Goal: Information Seeking & Learning: Learn about a topic

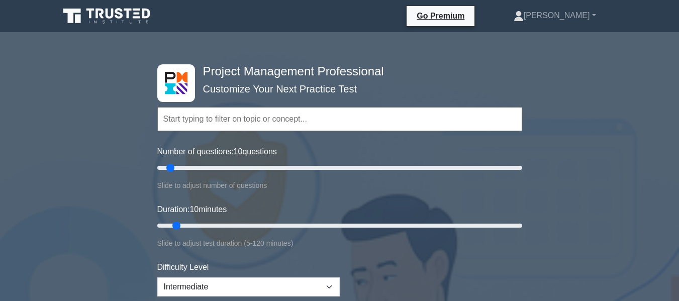
scroll to position [201, 0]
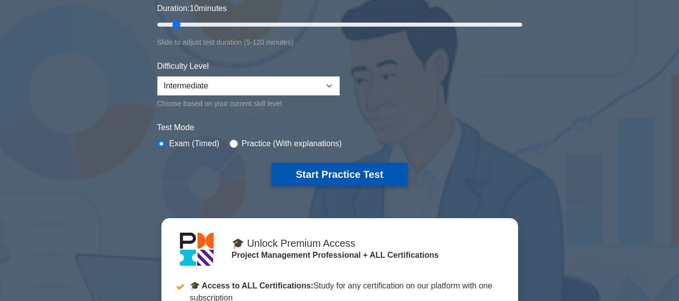
click at [302, 176] on button "Start Practice Test" at bounding box center [339, 174] width 136 height 23
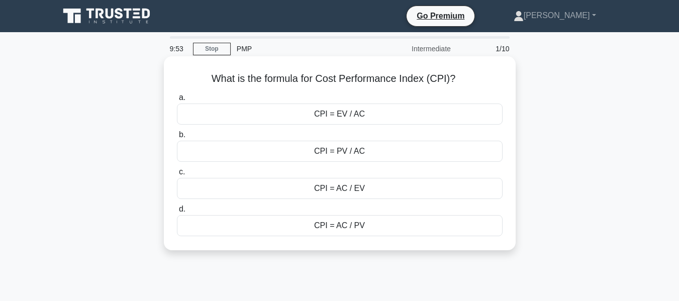
click at [344, 190] on div "CPI = AC / EV" at bounding box center [340, 188] width 326 height 21
click at [177, 175] on input "c. CPI = AC / EV" at bounding box center [177, 172] width 0 height 7
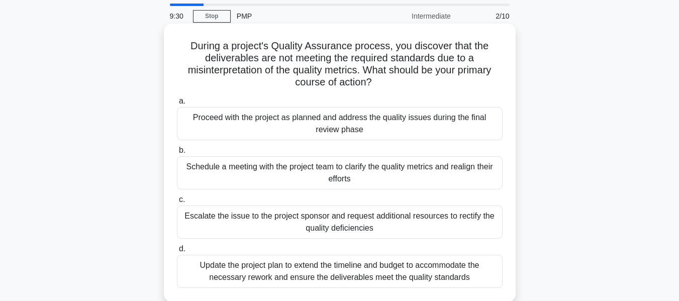
scroll to position [50, 0]
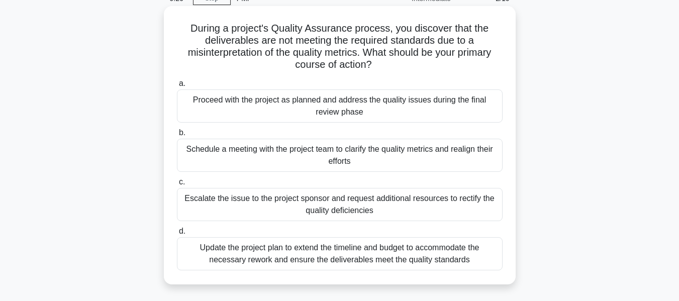
click at [286, 161] on div "Schedule a meeting with the project team to clarify the quality metrics and rea…" at bounding box center [340, 155] width 326 height 33
click at [177, 136] on input "b. Schedule a meeting with the project team to clarify the quality metrics and …" at bounding box center [177, 133] width 0 height 7
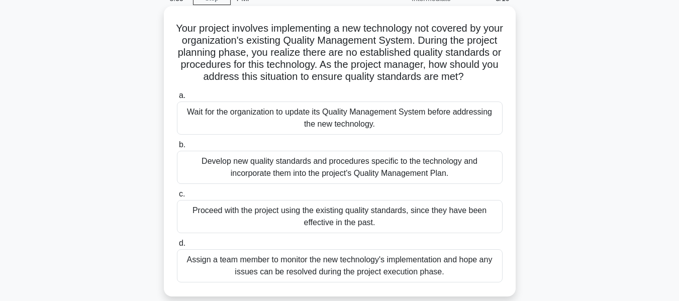
click at [331, 178] on div "Develop new quality standards and procedures specific to the technology and inc…" at bounding box center [340, 167] width 326 height 33
click at [177, 148] on input "b. Develop new quality standards and procedures specific to the technology and …" at bounding box center [177, 145] width 0 height 7
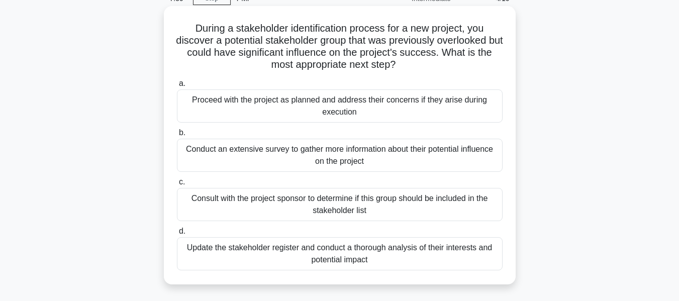
click at [268, 249] on div "Update the stakeholder register and conduct a thorough analysis of their intere…" at bounding box center [340, 253] width 326 height 33
click at [177, 235] on input "d. Update the stakeholder register and conduct a thorough analysis of their int…" at bounding box center [177, 231] width 0 height 7
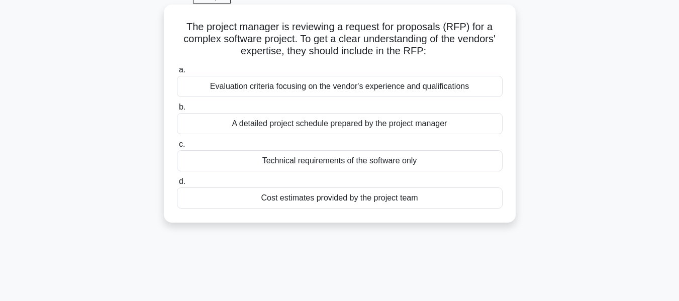
scroll to position [0, 0]
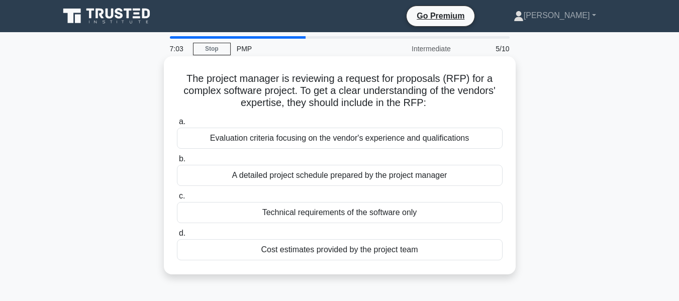
click at [323, 137] on div "Evaluation criteria focusing on the vendor's experience and qualifications" at bounding box center [340, 138] width 326 height 21
click at [177, 125] on input "a. Evaluation criteria focusing on the vendor's experience and qualifications" at bounding box center [177, 122] width 0 height 7
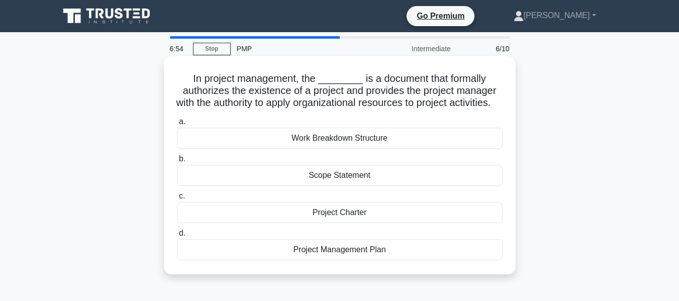
click at [366, 222] on div "Project Charter" at bounding box center [340, 212] width 326 height 21
click at [177, 200] on input "c. Project Charter" at bounding box center [177, 196] width 0 height 7
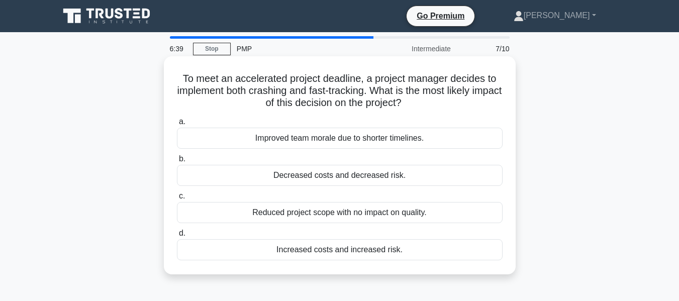
click at [346, 254] on div "Increased costs and increased risk." at bounding box center [340, 249] width 326 height 21
click at [177, 237] on input "d. Increased costs and increased risk." at bounding box center [177, 233] width 0 height 7
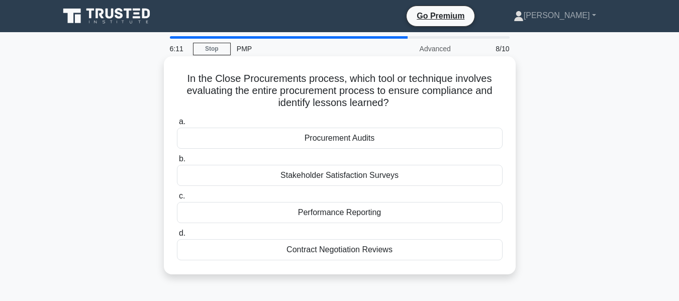
click at [327, 137] on div "Procurement Audits" at bounding box center [340, 138] width 326 height 21
click at [177, 125] on input "a. Procurement Audits" at bounding box center [177, 122] width 0 height 7
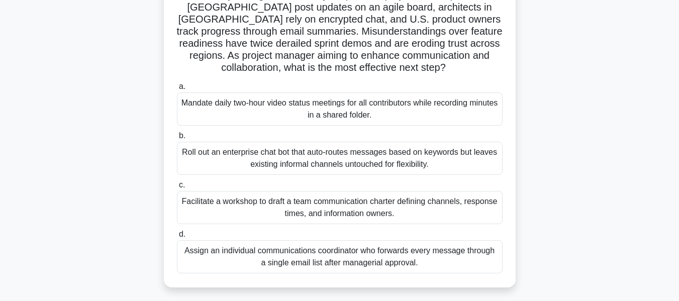
scroll to position [101, 0]
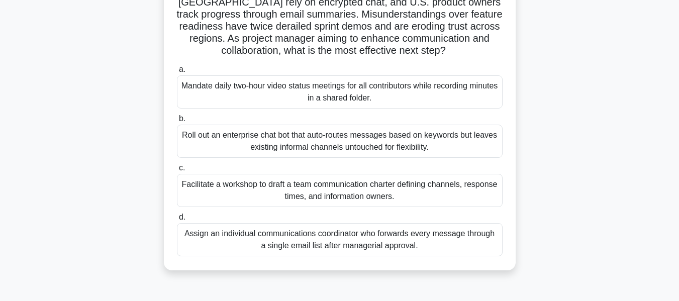
click at [362, 194] on div "Facilitate a workshop to draft a team communication charter defining channels, …" at bounding box center [340, 190] width 326 height 33
click at [177, 171] on input "c. Facilitate a workshop to draft a team communication charter defining channel…" at bounding box center [177, 168] width 0 height 7
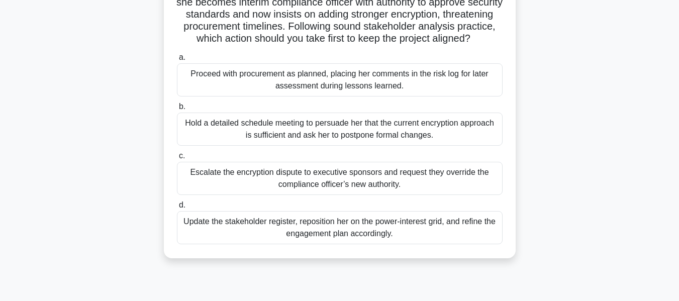
click at [268, 237] on div "Update the stakeholder register, reposition her on the power-interest grid, and…" at bounding box center [340, 227] width 326 height 33
click at [177, 209] on input "d. Update the stakeholder register, reposition her on the power-interest grid, …" at bounding box center [177, 205] width 0 height 7
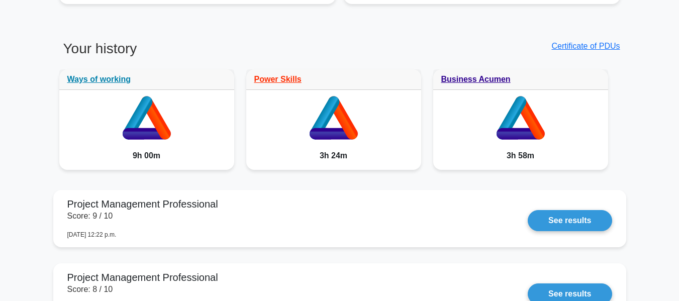
scroll to position [804, 0]
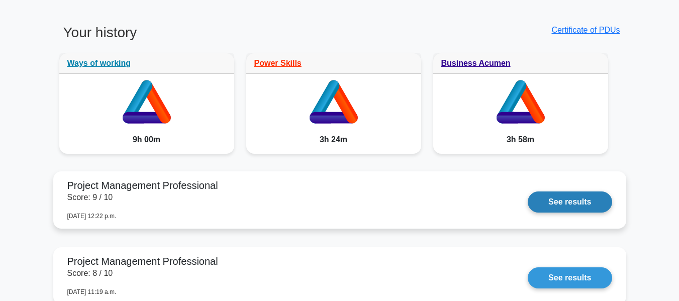
click at [589, 203] on link "See results" at bounding box center [570, 201] width 84 height 21
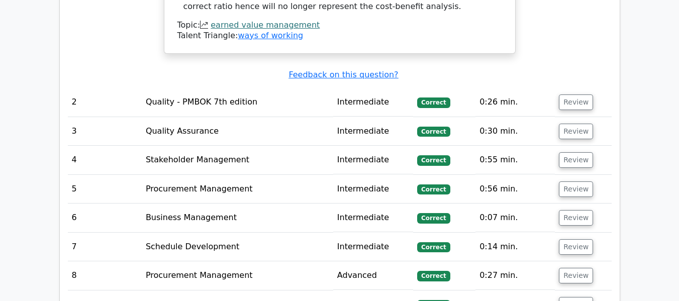
scroll to position [1357, 0]
